Goal: Task Accomplishment & Management: Complete application form

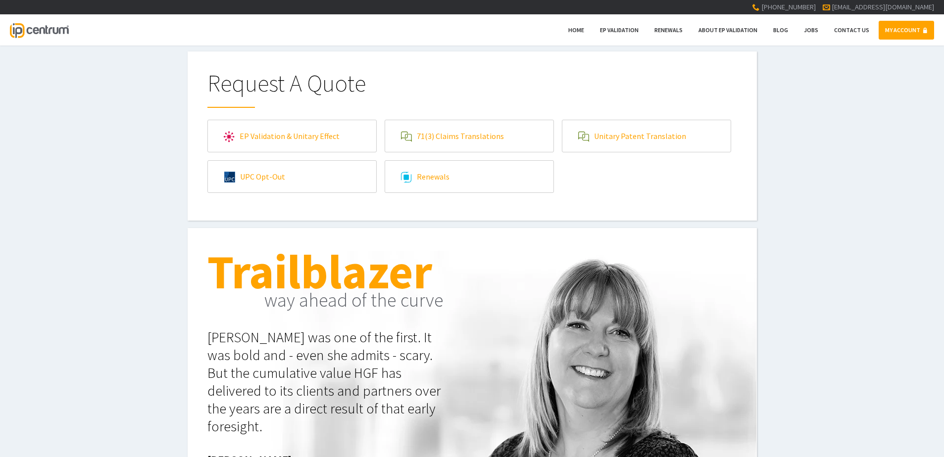
click at [903, 21] on link "MY ACCOUNT" at bounding box center [905, 30] width 55 height 19
click at [469, 135] on link "71(3) Claims Translations" at bounding box center [469, 136] width 168 height 32
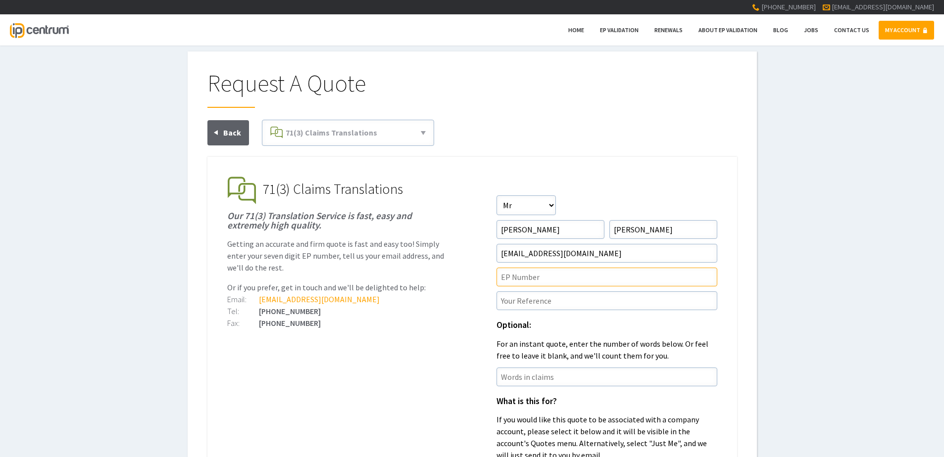
click at [554, 273] on input"] "text" at bounding box center [606, 277] width 221 height 19
paste input"] "21886527.7"
type input"] "ep21886527.7"
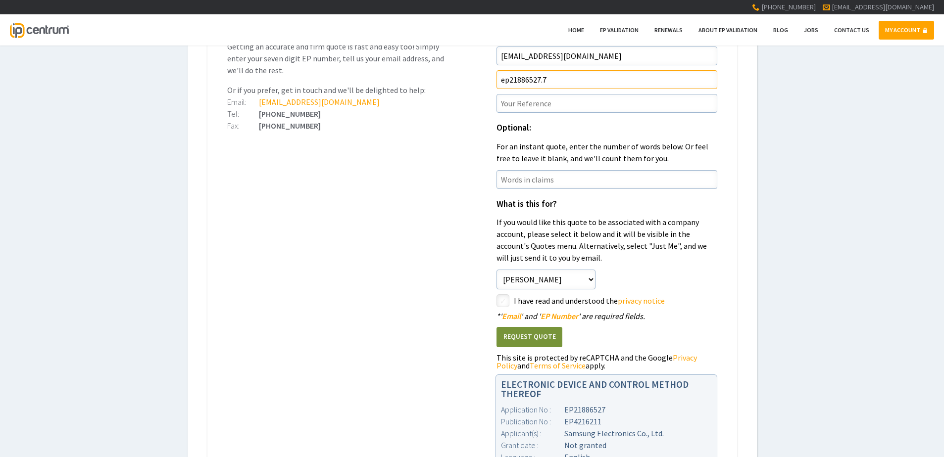
scroll to position [198, 0]
click at [536, 104] on input"] "text" at bounding box center [606, 103] width 221 height 19
paste input"] "P45289EPN1"
type input"] "P45289EPN1/TOM"
click at [506, 305] on input"] "checkbox" at bounding box center [504, 301] width 12 height 12
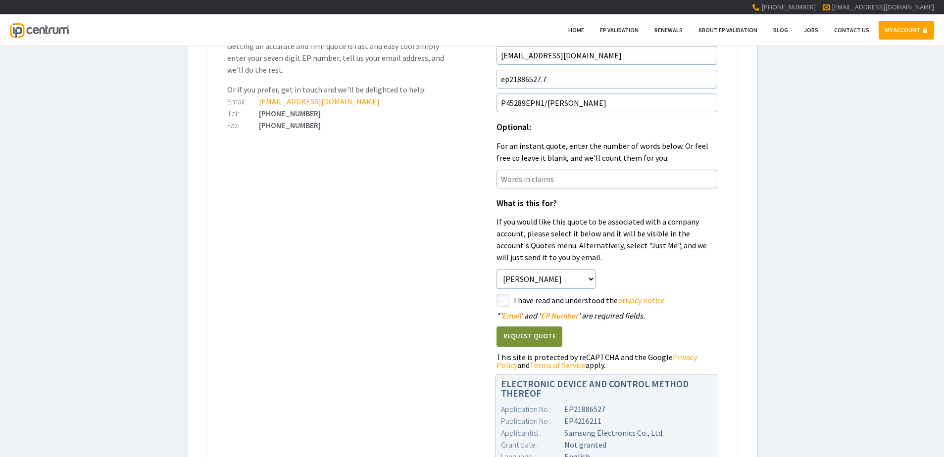
checkbox input"] "true"
drag, startPoint x: 565, startPoint y: 76, endPoint x: 509, endPoint y: 105, distance: 63.1
click at [509, 105] on form "Salutation Salutation Mr Mrs Miss Ms Dr Other First Name David Surname Clark Em…" at bounding box center [606, 186] width 221 height 377
paste input"] "2791841.4"
type input"] "ep22791841.4"
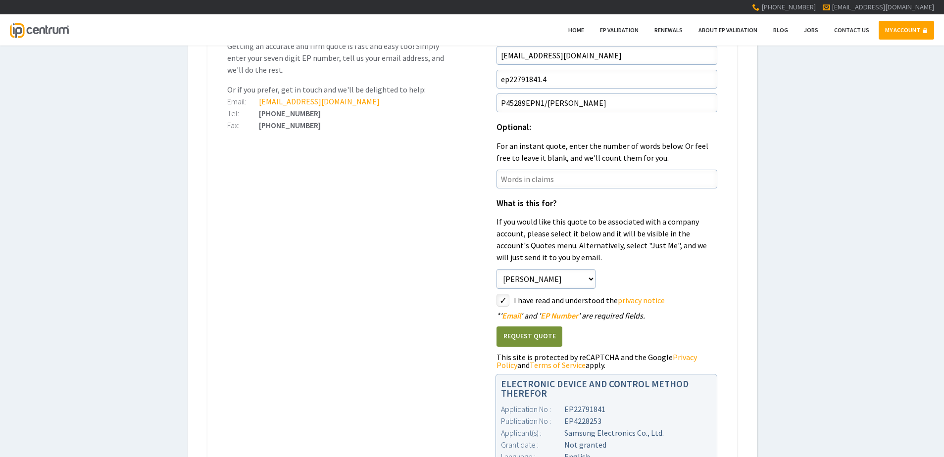
click at [807, 264] on div "Request A Quote EP Validation & Unitary Effect 71(3) Claims Translations Unitar…" at bounding box center [472, 181] width 944 height 654
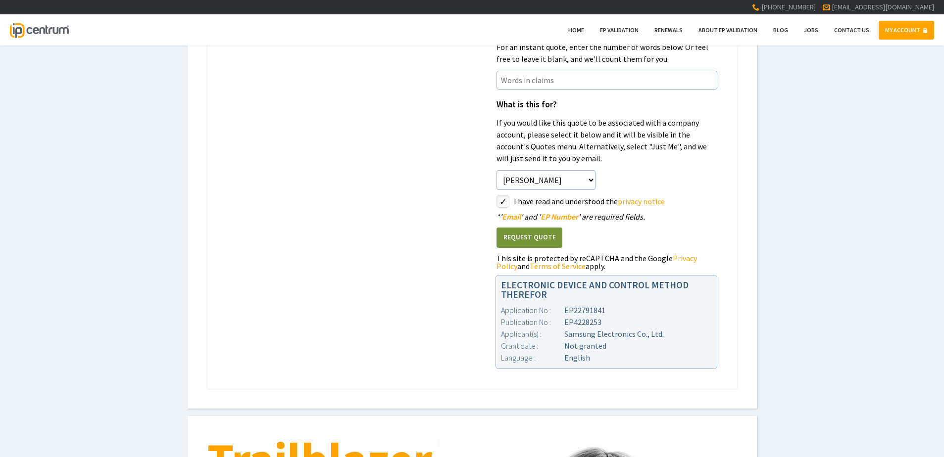
click at [550, 233] on button "Request Quote" at bounding box center [529, 238] width 66 height 20
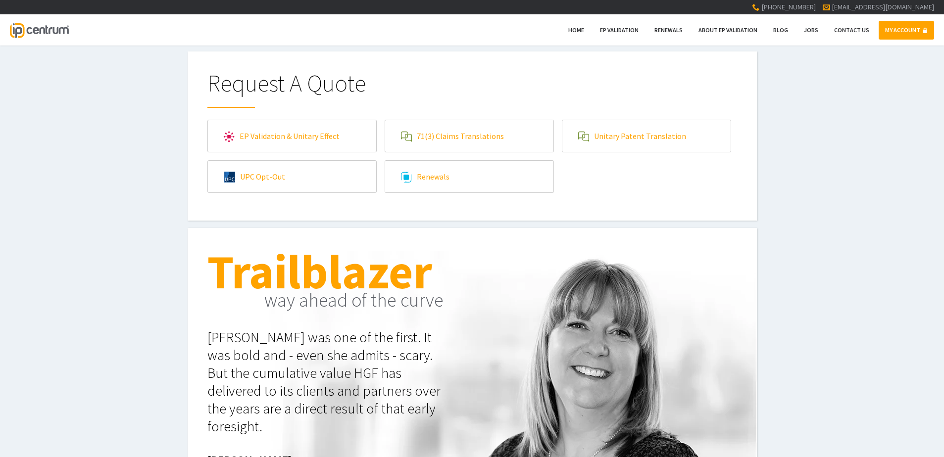
click at [472, 142] on link "71(3) Claims Translations" at bounding box center [469, 136] width 168 height 32
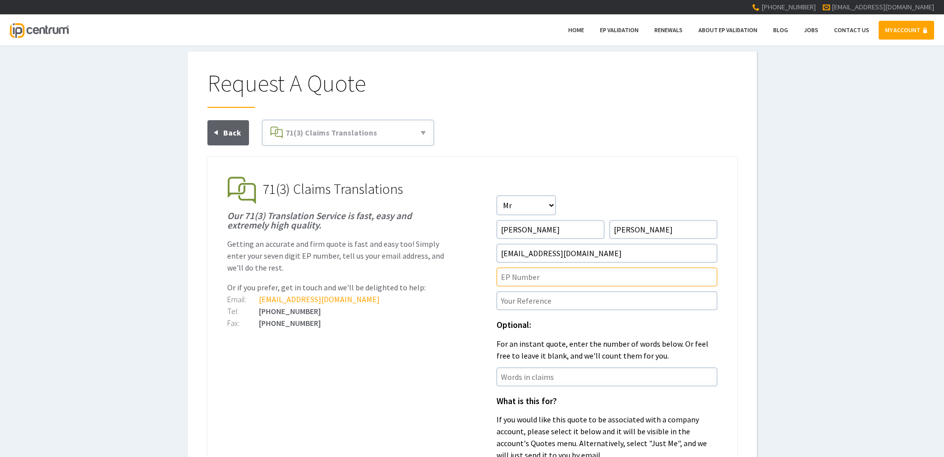
click at [517, 279] on input"] "text" at bounding box center [606, 277] width 221 height 19
paste input"] "22924314.2"
type input"] "EP22924314.2"
click at [558, 279] on input"] "text" at bounding box center [606, 300] width 221 height 19
paste input"] "P46453EPN1"
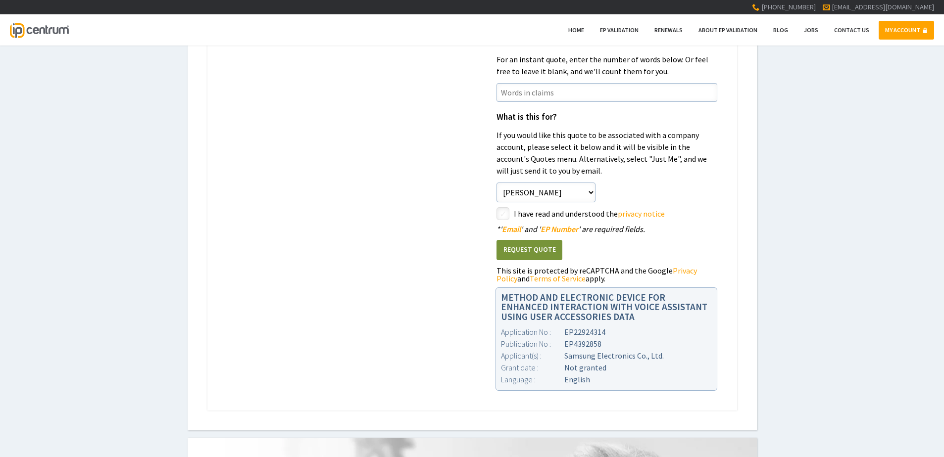
scroll to position [198, 0]
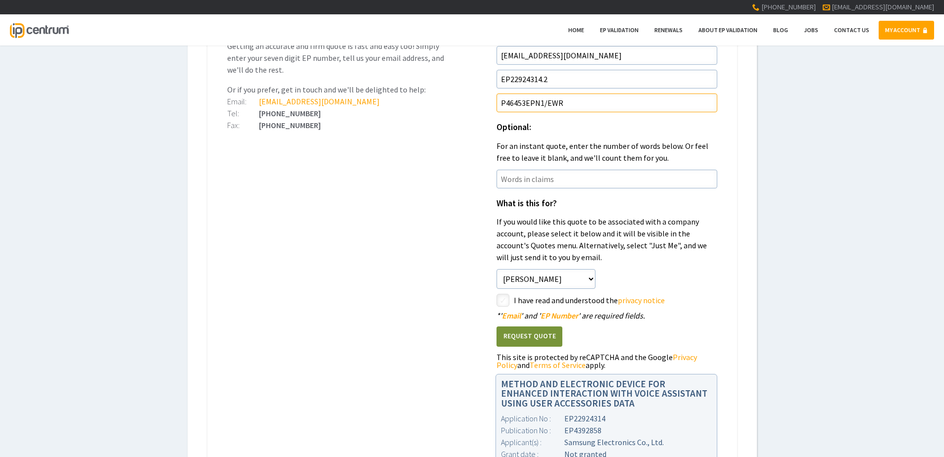
type input"] "P46453EPN1/EWR"
click at [505, 279] on input"] "checkbox" at bounding box center [504, 301] width 12 height 12
checkbox input"] "true"
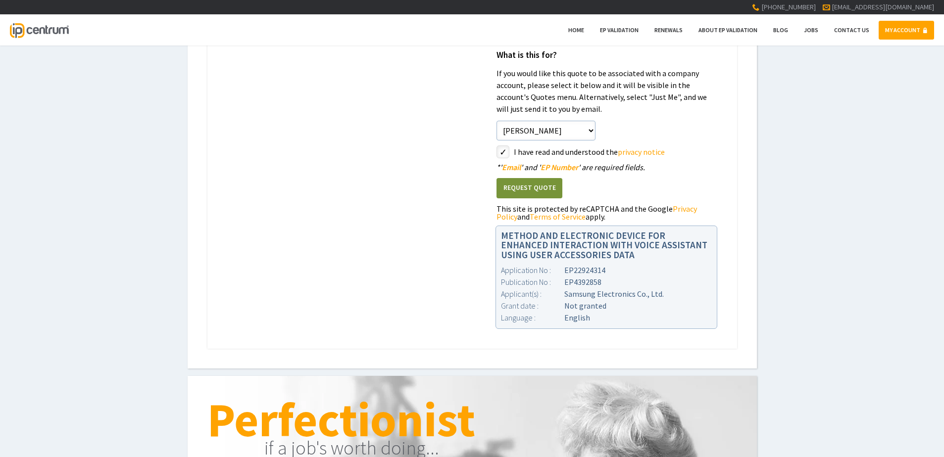
click at [510, 186] on button "Request Quote" at bounding box center [529, 188] width 66 height 20
